Goal: Task Accomplishment & Management: Use online tool/utility

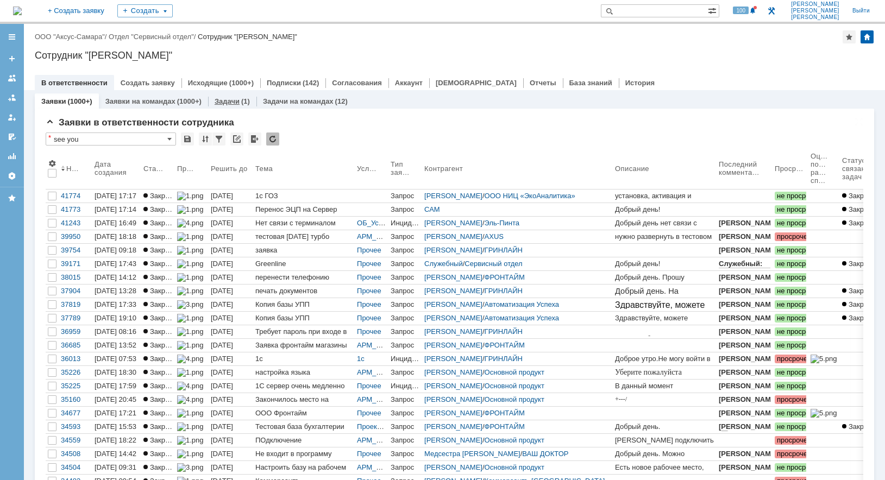
click at [242, 105] on div "(1)" at bounding box center [245, 101] width 9 height 8
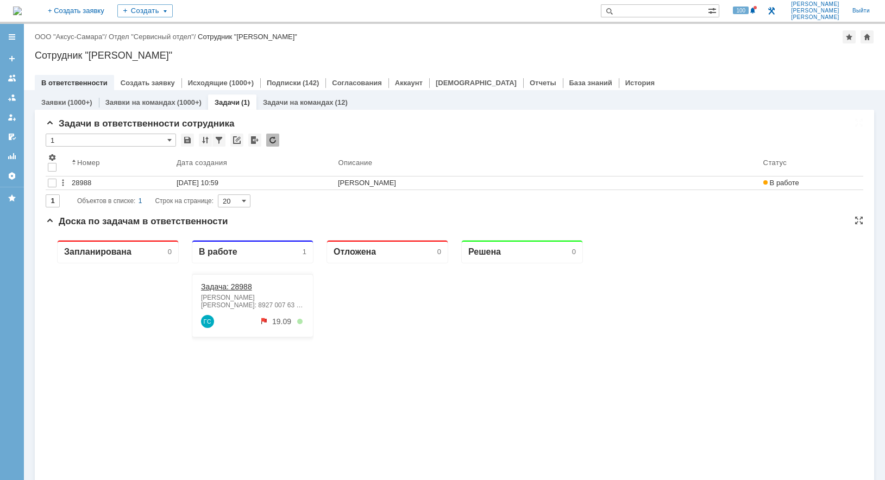
click at [237, 289] on link "Задача: 28988" at bounding box center [226, 286] width 51 height 9
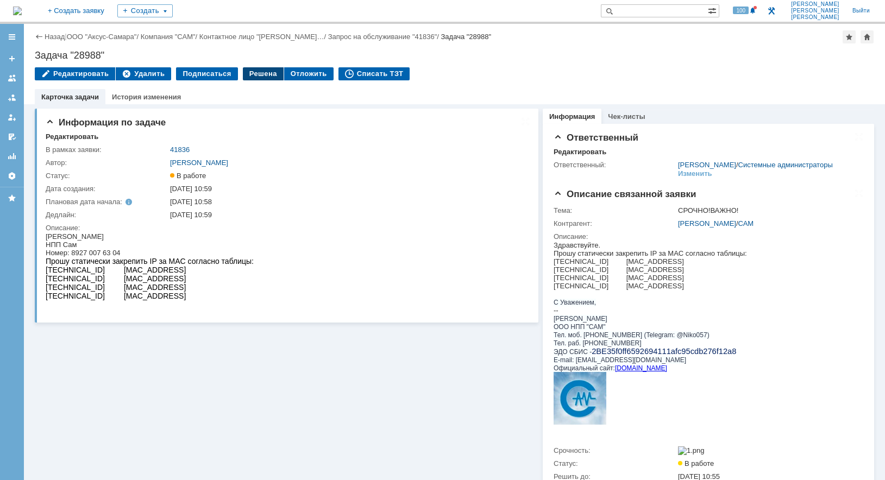
click at [261, 79] on div "Решена" at bounding box center [263, 73] width 41 height 13
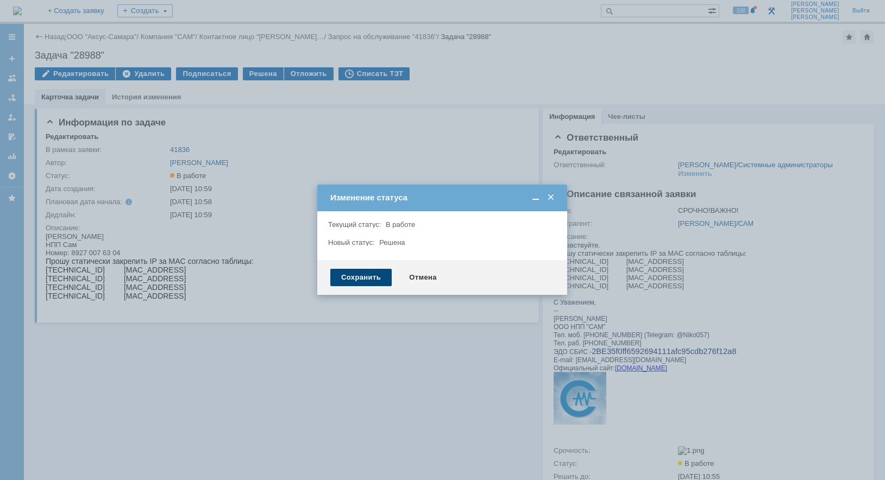
click at [365, 279] on div "Сохранить" at bounding box center [360, 277] width 61 height 17
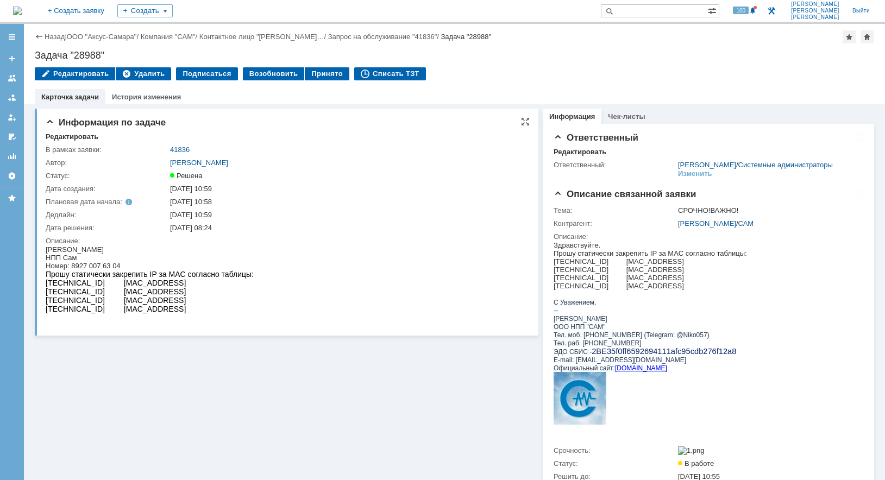
drag, startPoint x: 191, startPoint y: 306, endPoint x: 39, endPoint y: 281, distance: 154.1
click at [46, 281] on html "[PERSON_NAME] НПП Сам Номер: 8927 007 63 04 Прошу статически закрепить IP за MA…" at bounding box center [285, 283] width 478 height 77
click at [264, 386] on div "Информация по задаче Редактировать В рамках заявки: 41836 Автор: [PERSON_NAME]:…" at bounding box center [286, 321] width 503 height 435
click at [325, 316] on html "[PERSON_NAME] НПП Сам Номер: 8927 007 63 04 Прошу статически закрепить IP за MA…" at bounding box center [285, 282] width 478 height 77
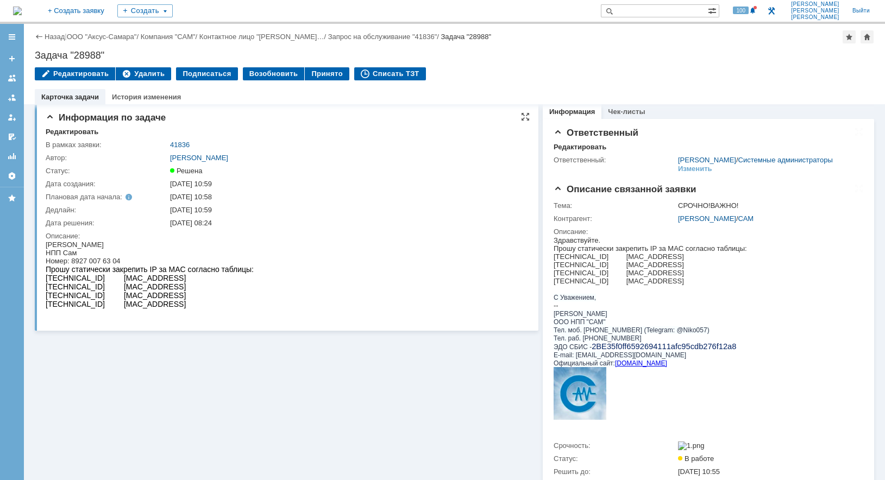
scroll to position [4, 0]
